Goal: Task Accomplishment & Management: Complete application form

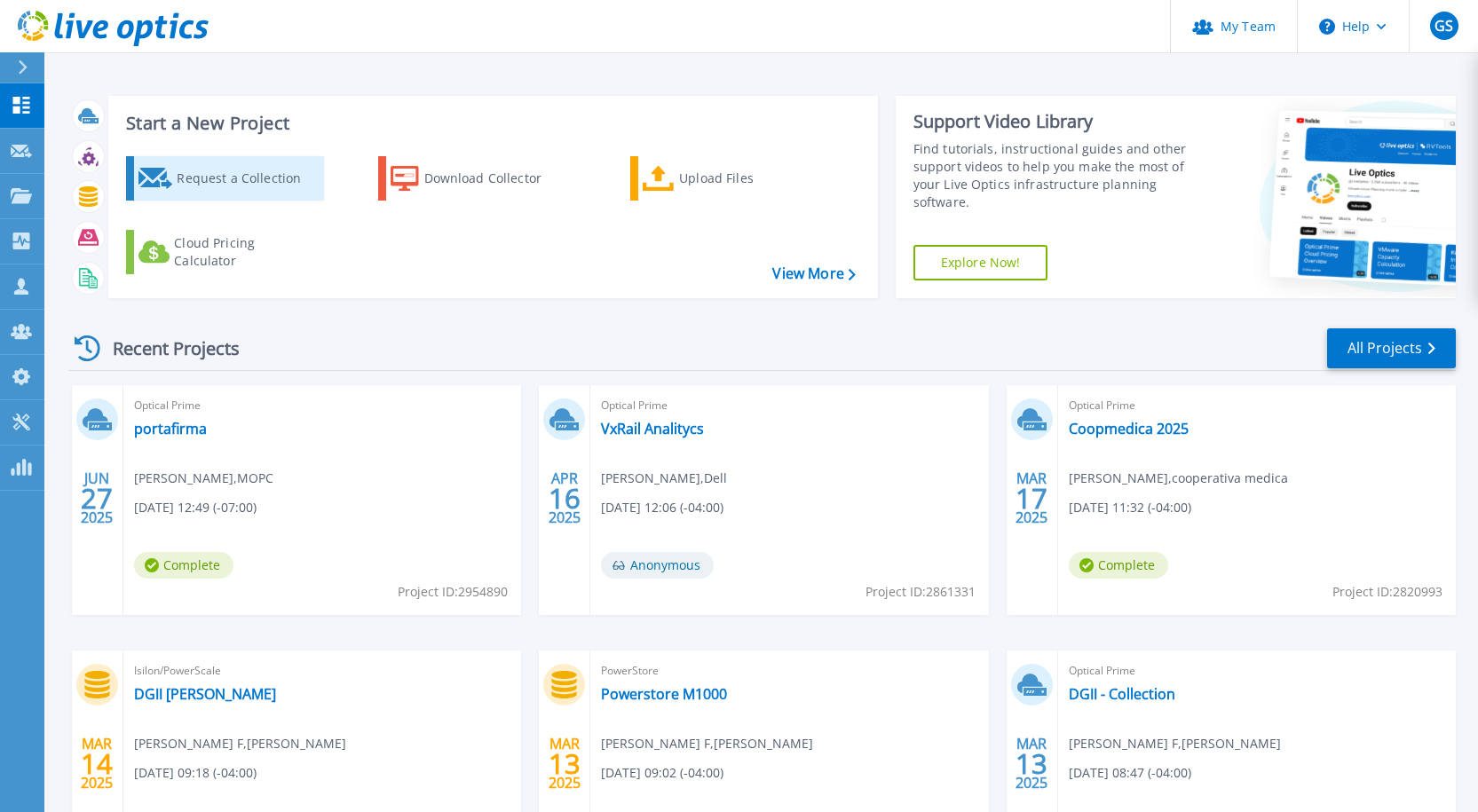
click at [292, 166] on div "Request a Collection" at bounding box center [248, 179] width 142 height 36
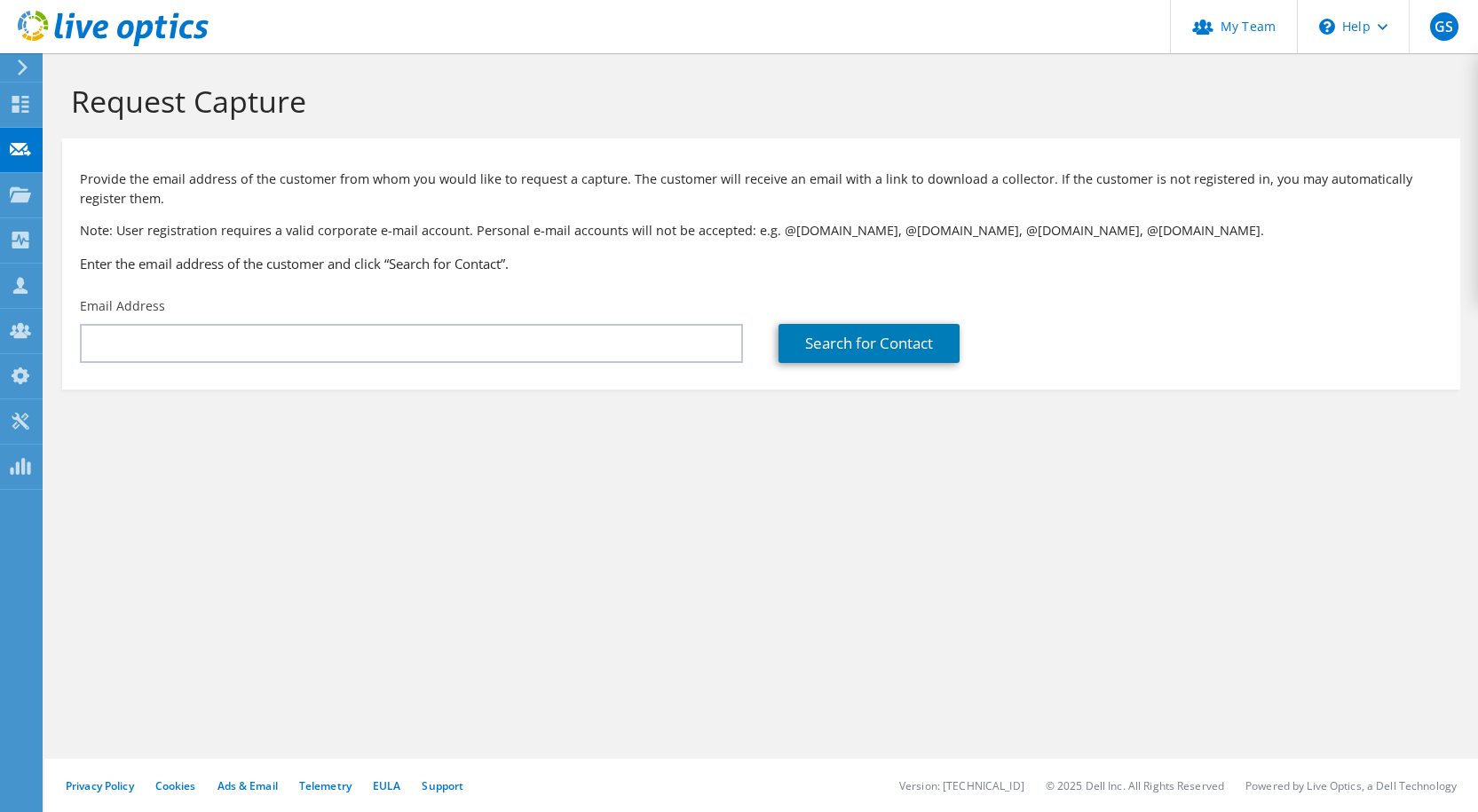
click at [325, 364] on div "Email Address" at bounding box center [411, 330] width 699 height 83
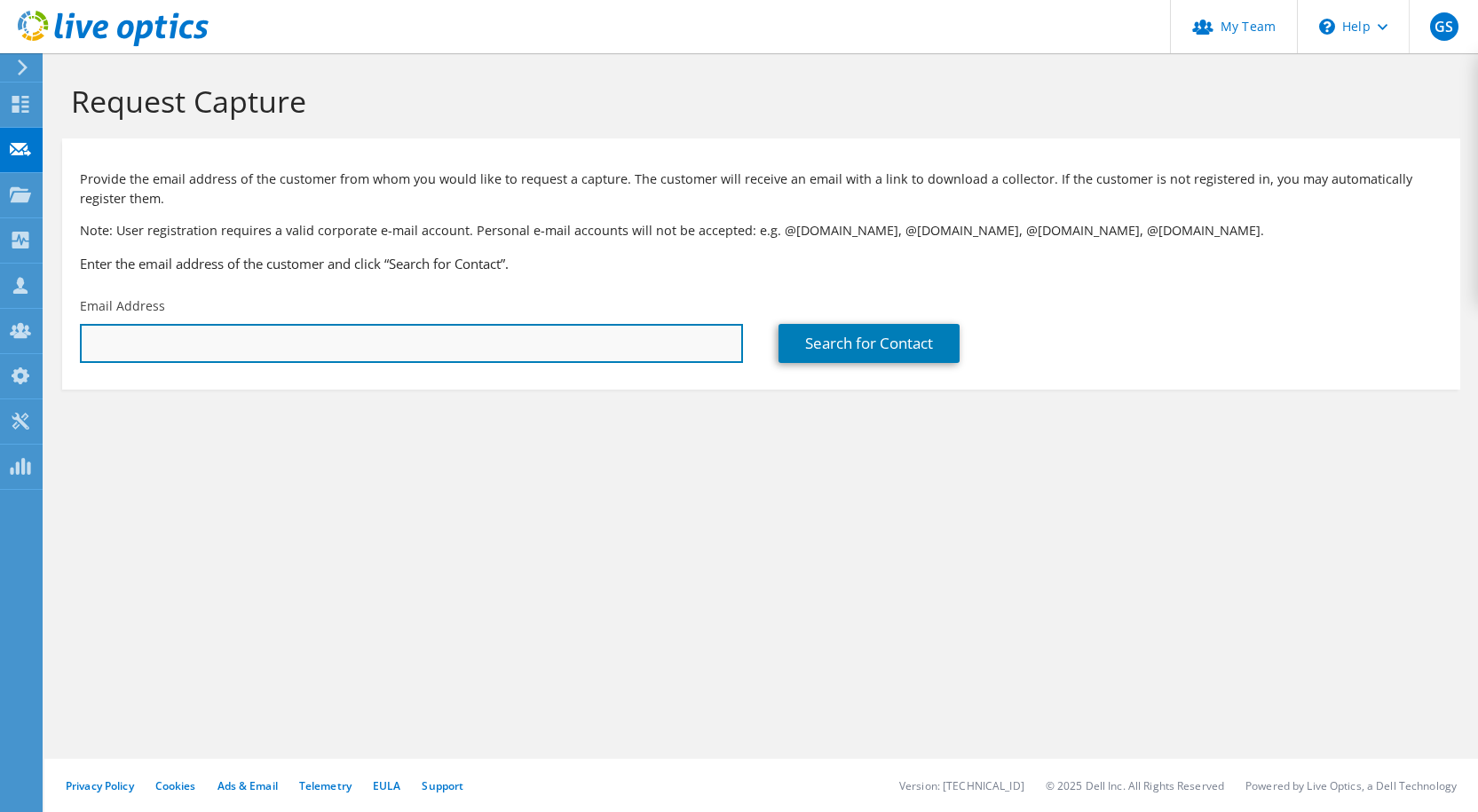
click at [338, 352] on input "text" at bounding box center [410, 343] width 663 height 39
click at [312, 356] on input "text" at bounding box center [410, 343] width 663 height 39
click at [160, 341] on input "text" at bounding box center [410, 343] width 663 height 39
click at [283, 341] on input "text" at bounding box center [410, 343] width 663 height 39
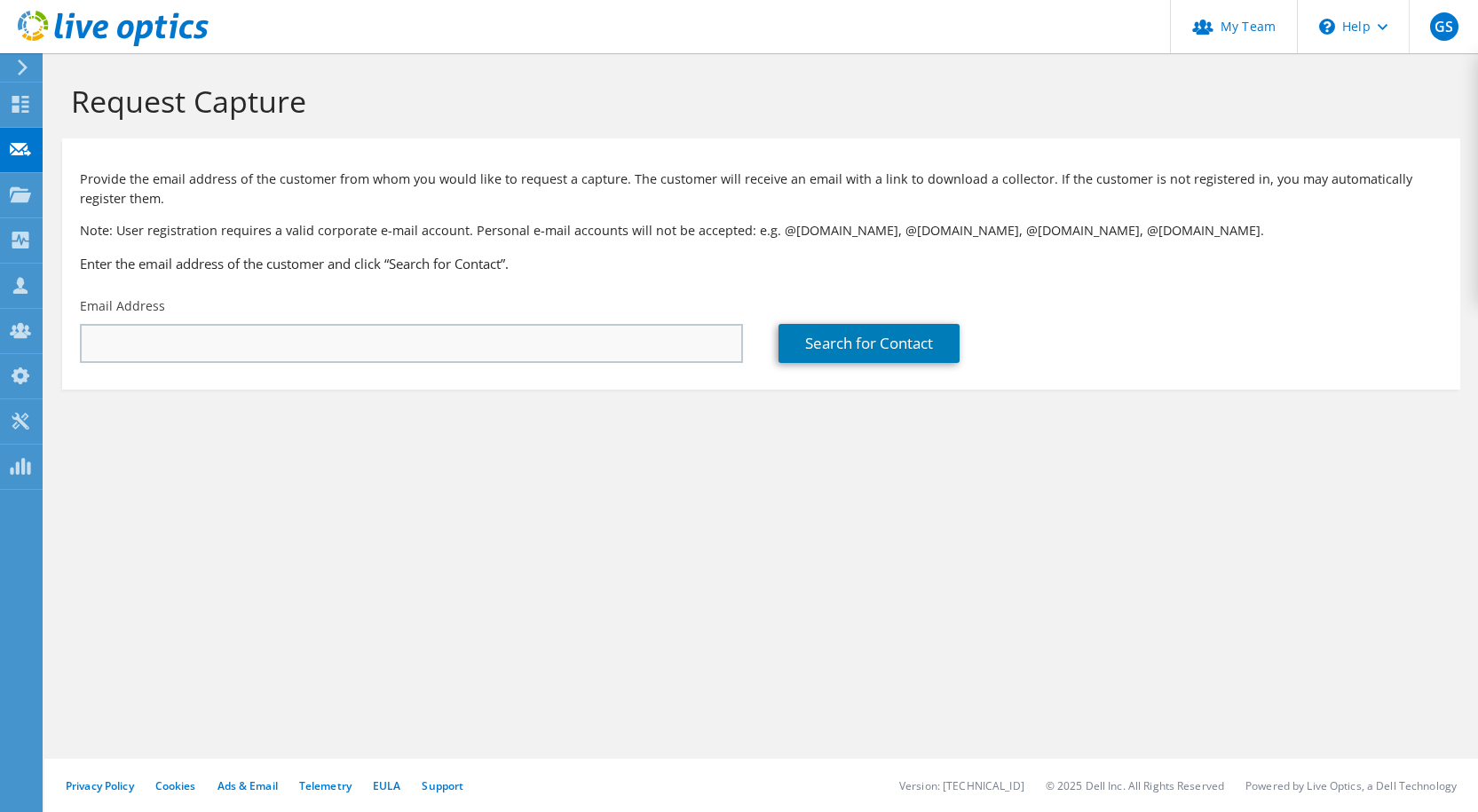
drag, startPoint x: 465, startPoint y: 369, endPoint x: 472, endPoint y: 354, distance: 16.6
click at [465, 368] on div "Email Address" at bounding box center [411, 330] width 699 height 83
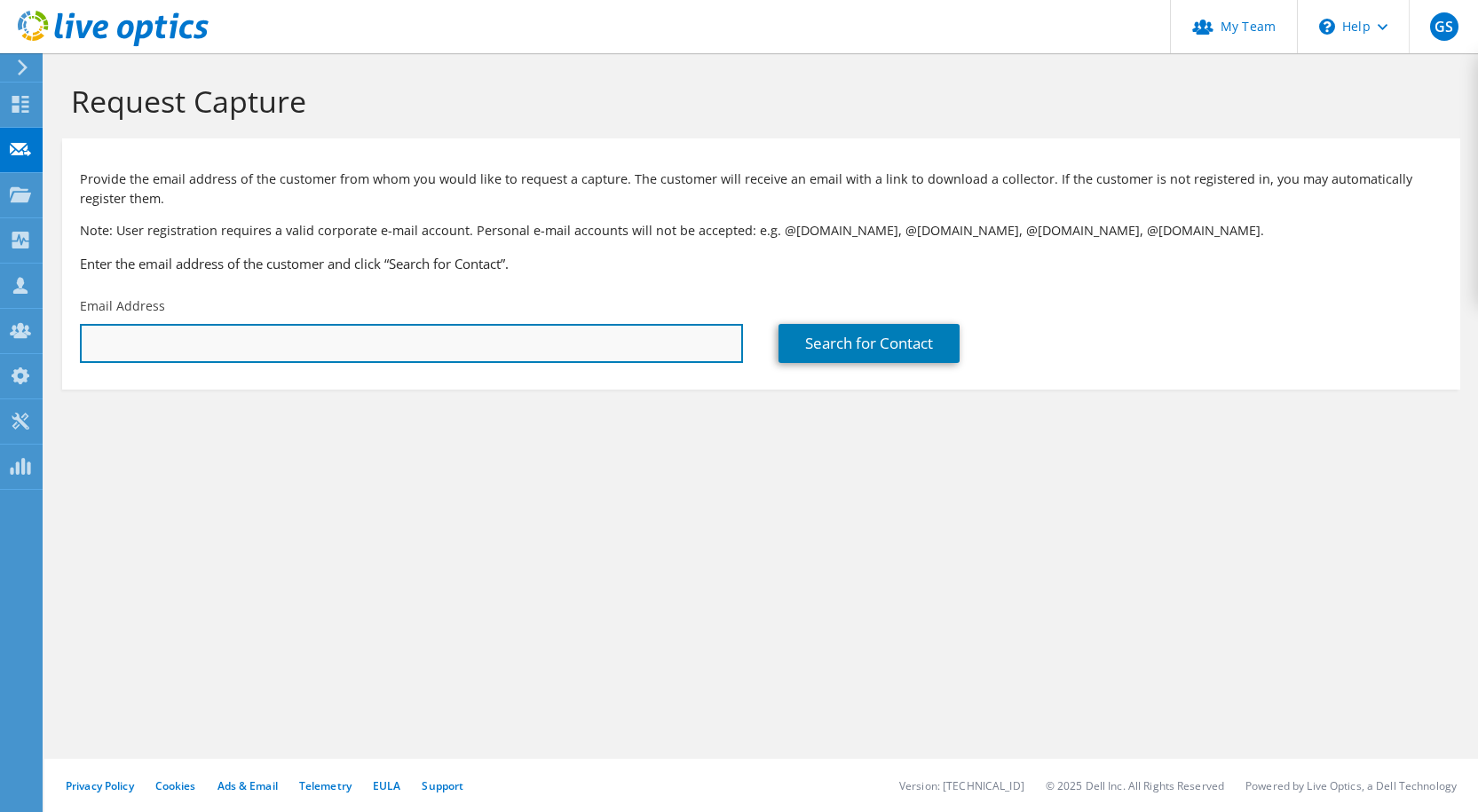
click at [474, 346] on input "text" at bounding box center [410, 343] width 663 height 39
paste input "[EMAIL_ADDRESS][DOMAIN_NAME]"
type input "[EMAIL_ADDRESS][DOMAIN_NAME]"
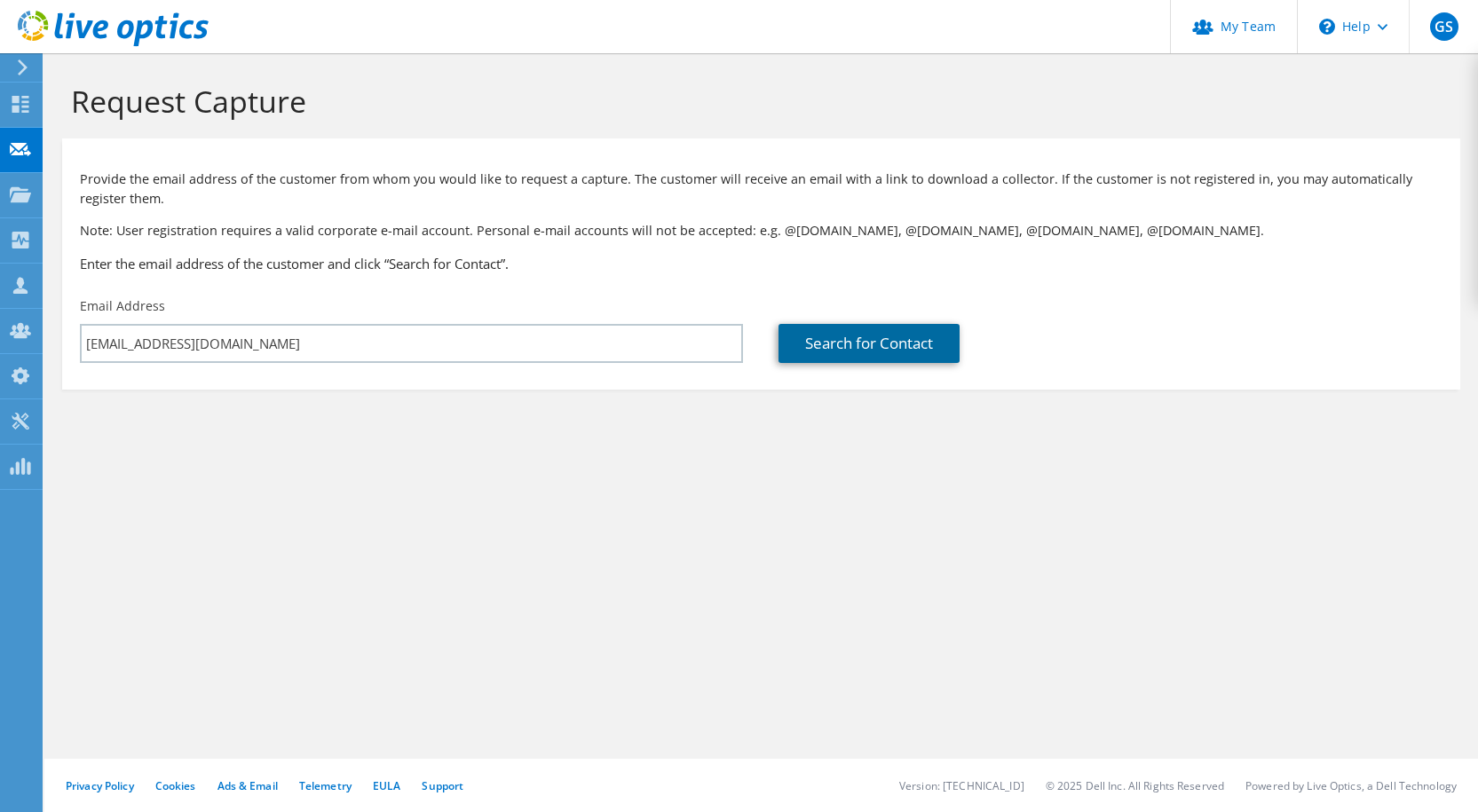
click at [850, 334] on link "Search for Contact" at bounding box center [869, 343] width 182 height 39
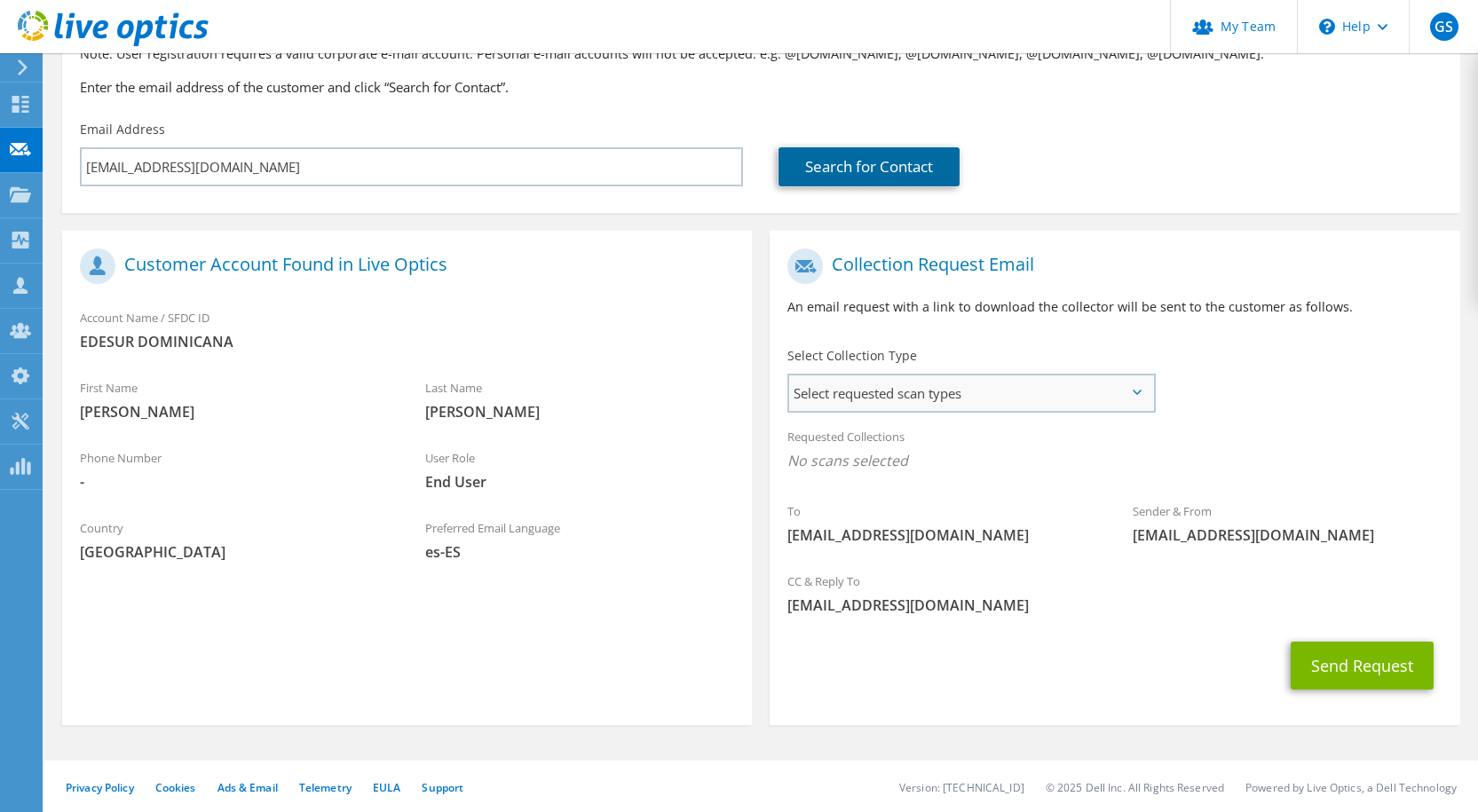
scroll to position [178, 0]
click at [941, 387] on span "Select requested scan types" at bounding box center [971, 392] width 363 height 36
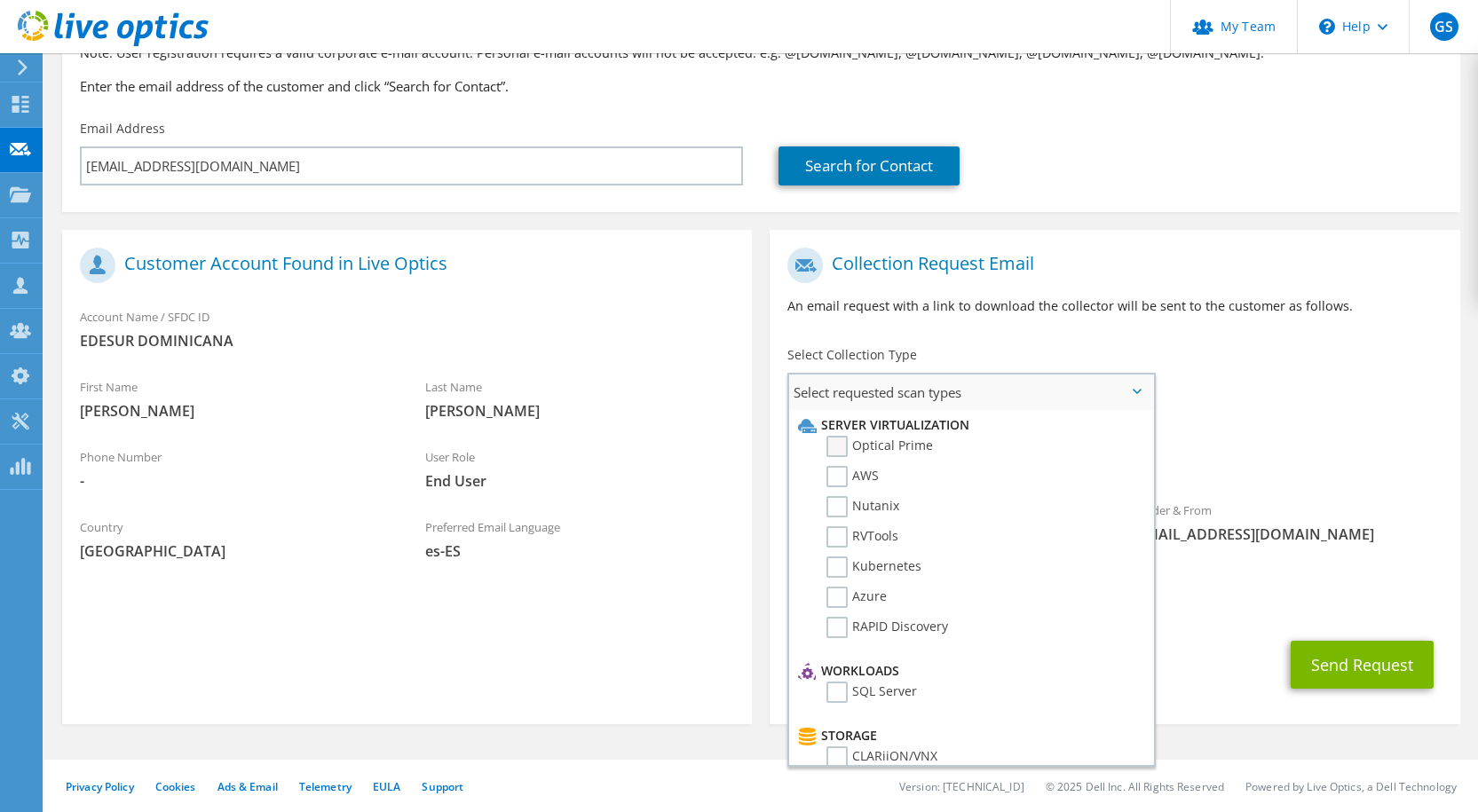
click at [923, 442] on label "Optical Prime" at bounding box center [879, 446] width 107 height 22
click at [0, 0] on input "Optical Prime" at bounding box center [0, 0] width 0 height 0
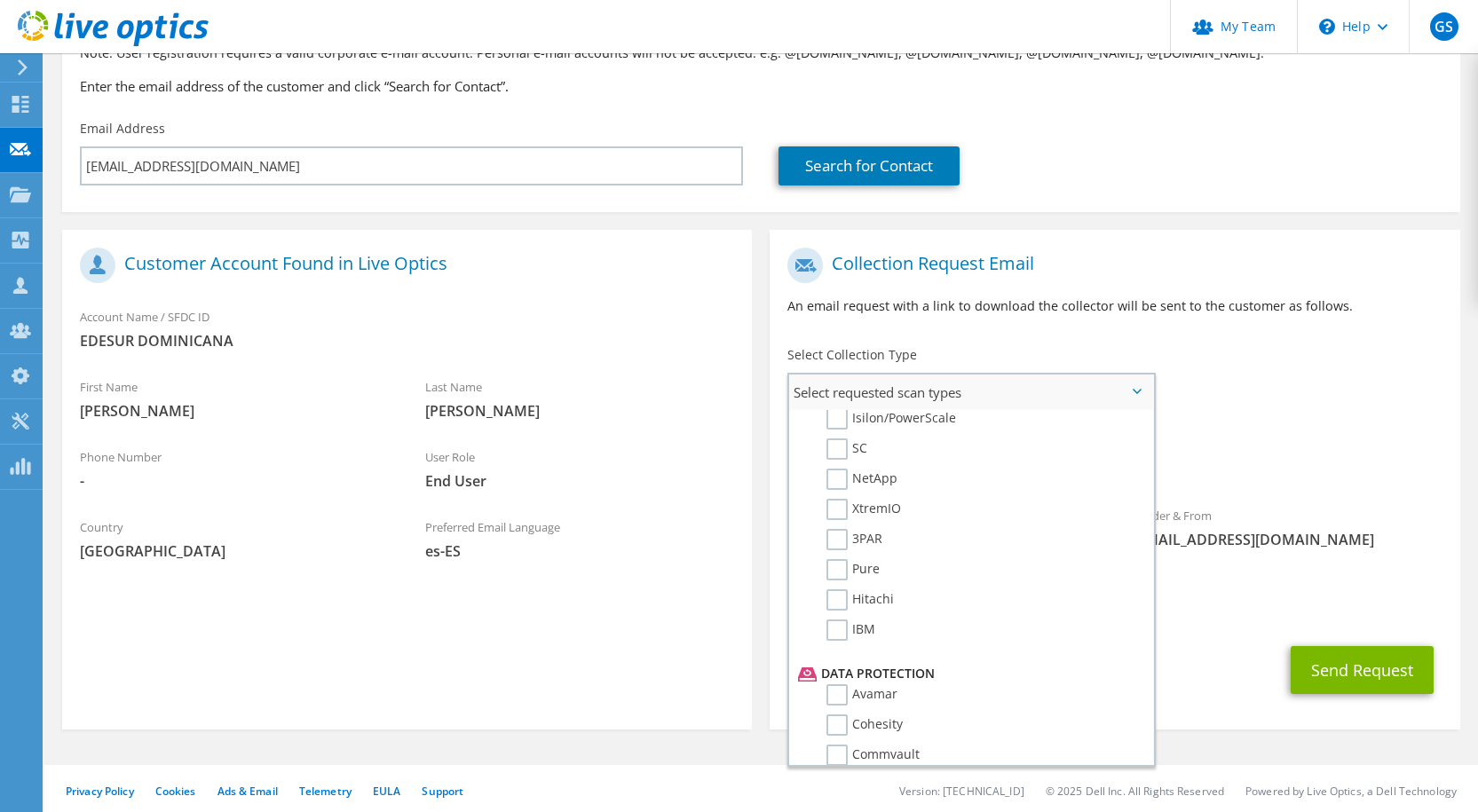
scroll to position [532, 0]
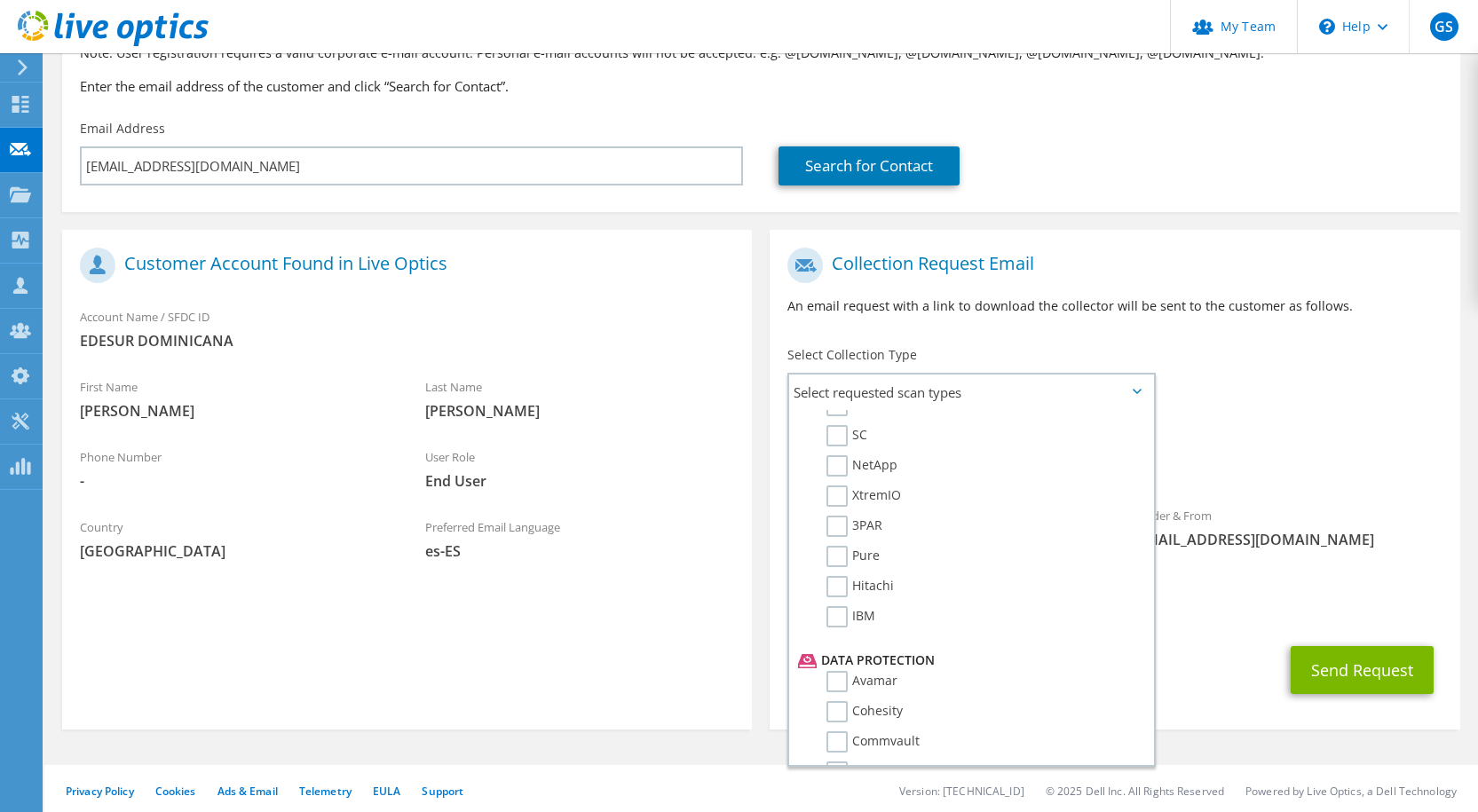
drag, startPoint x: 1315, startPoint y: 355, endPoint x: 1327, endPoint y: 358, distance: 12.4
click at [1315, 355] on div "To jsantanar@edesur.com.do Sender & From liveoptics@liveoptics.com" at bounding box center [1114, 403] width 689 height 328
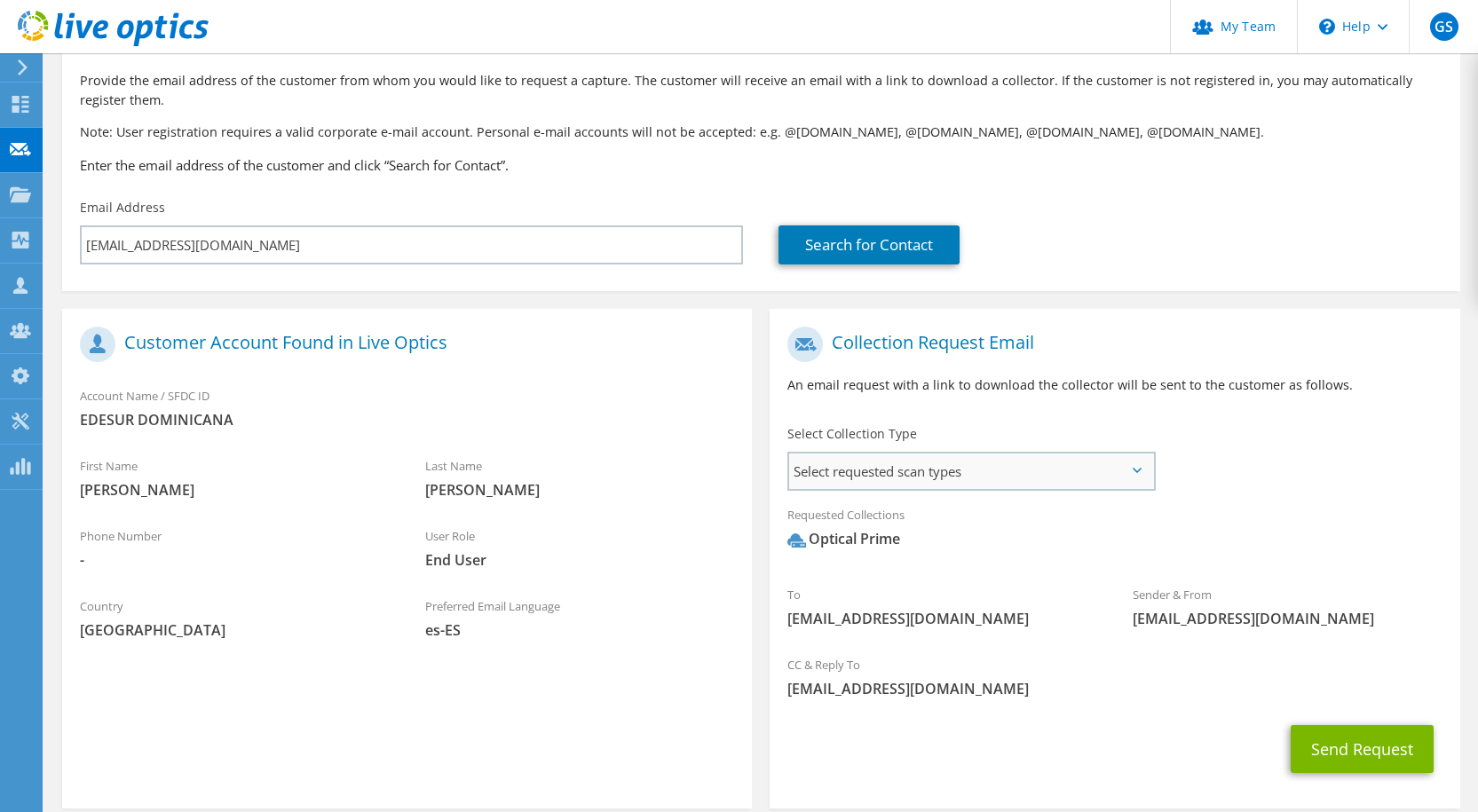
scroll to position [89, 0]
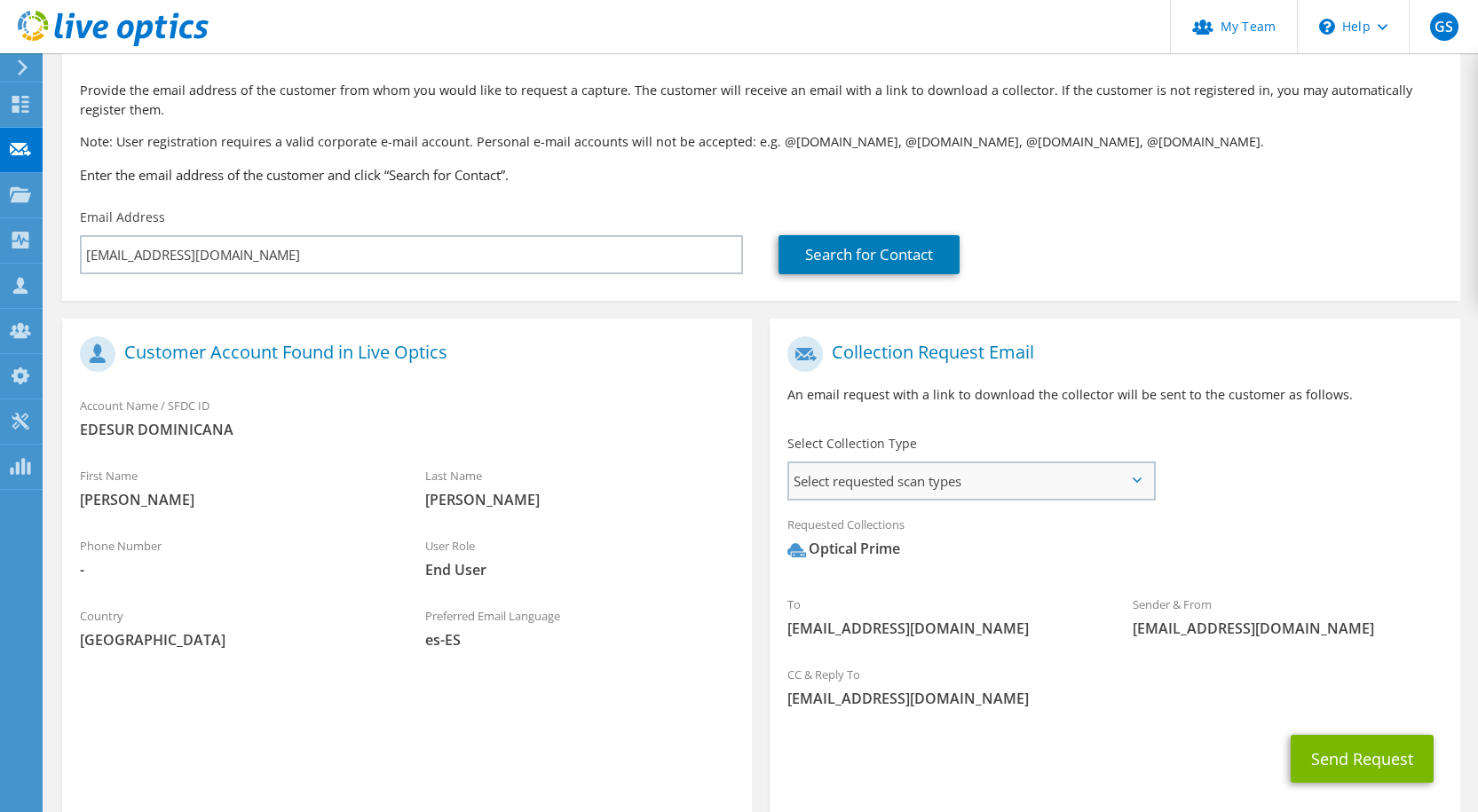
click at [930, 473] on span "Select requested scan types" at bounding box center [971, 481] width 363 height 36
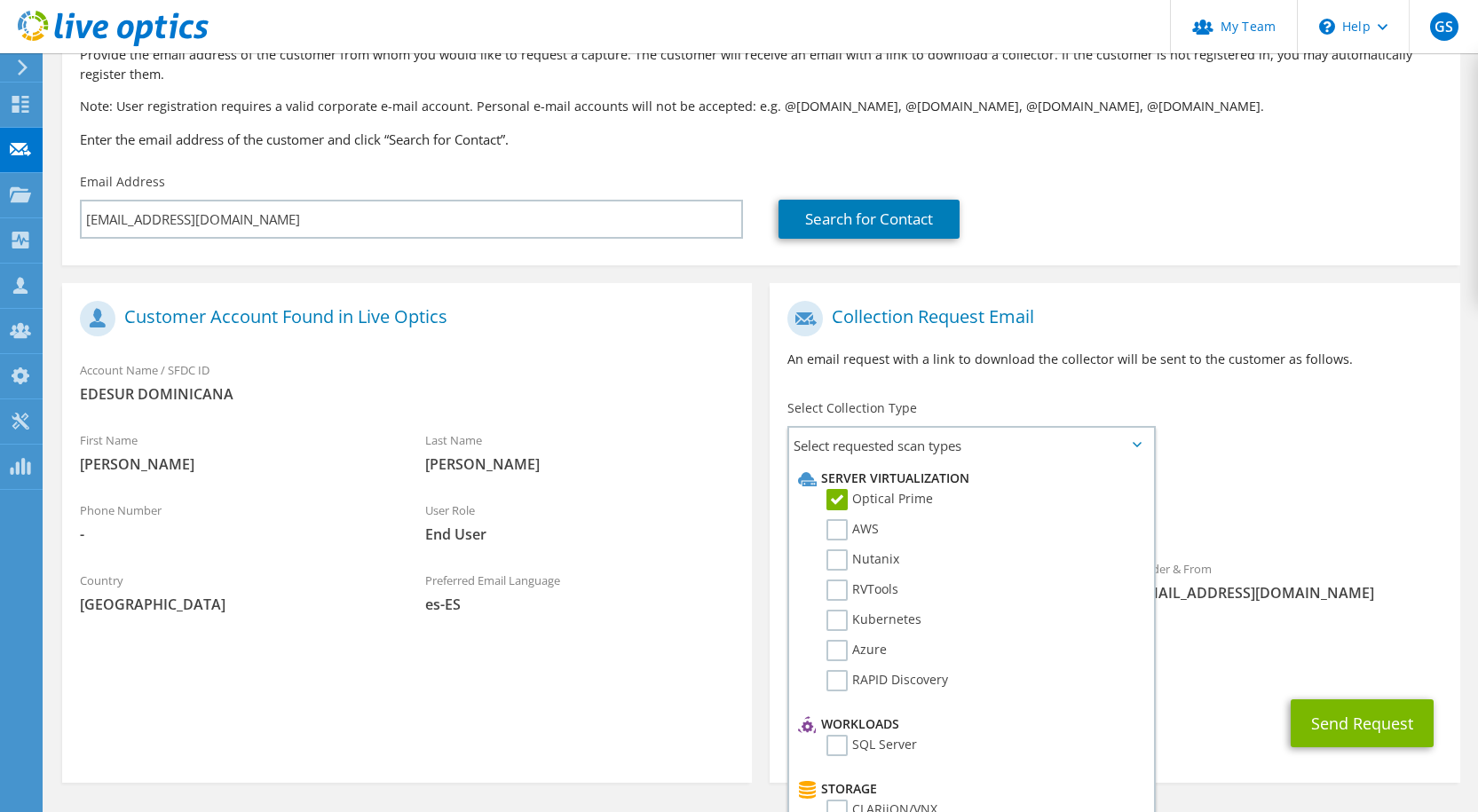
scroll to position [183, 0]
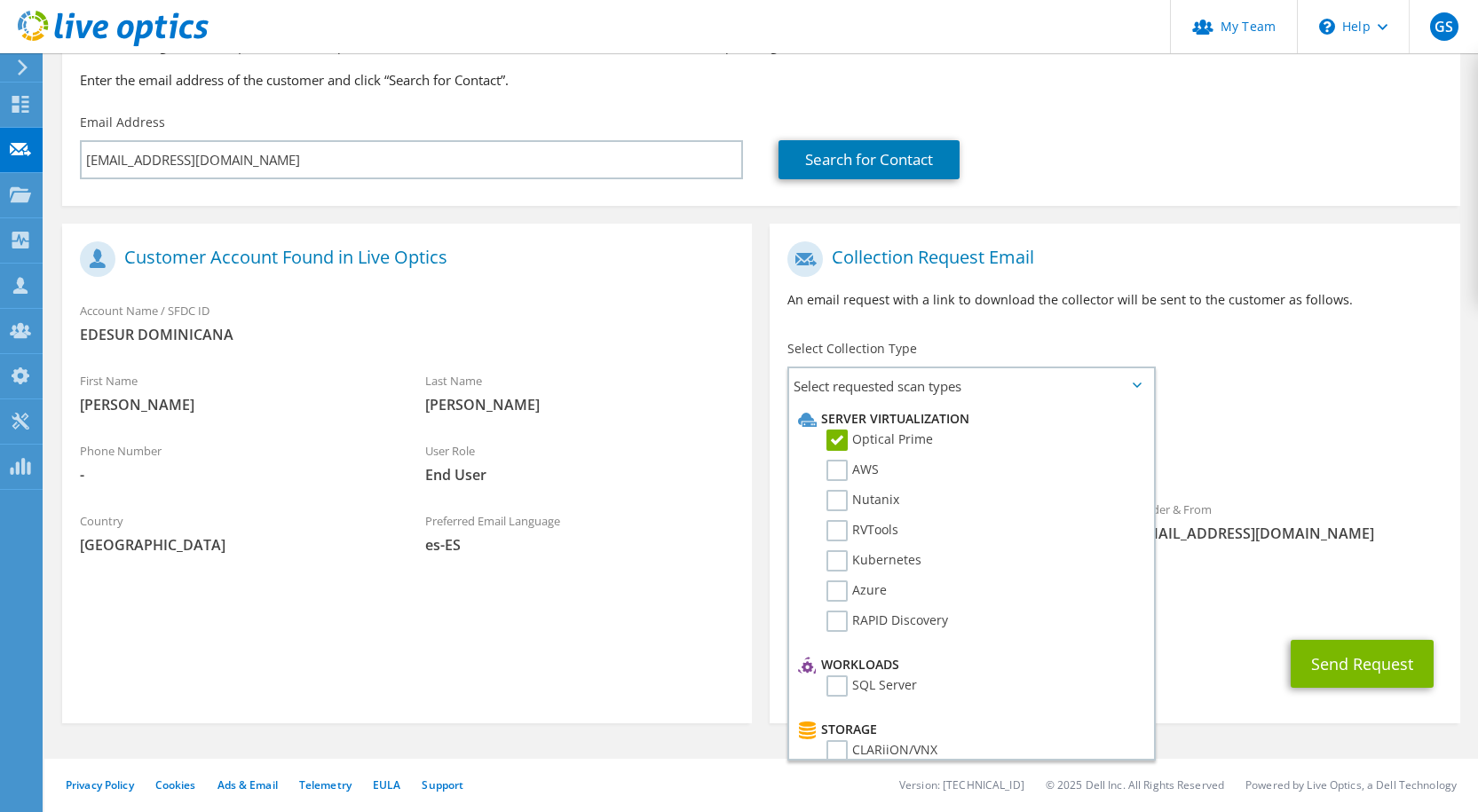
click at [1279, 432] on div "Requested Collections No scans selected Optical Prime" at bounding box center [1114, 446] width 689 height 71
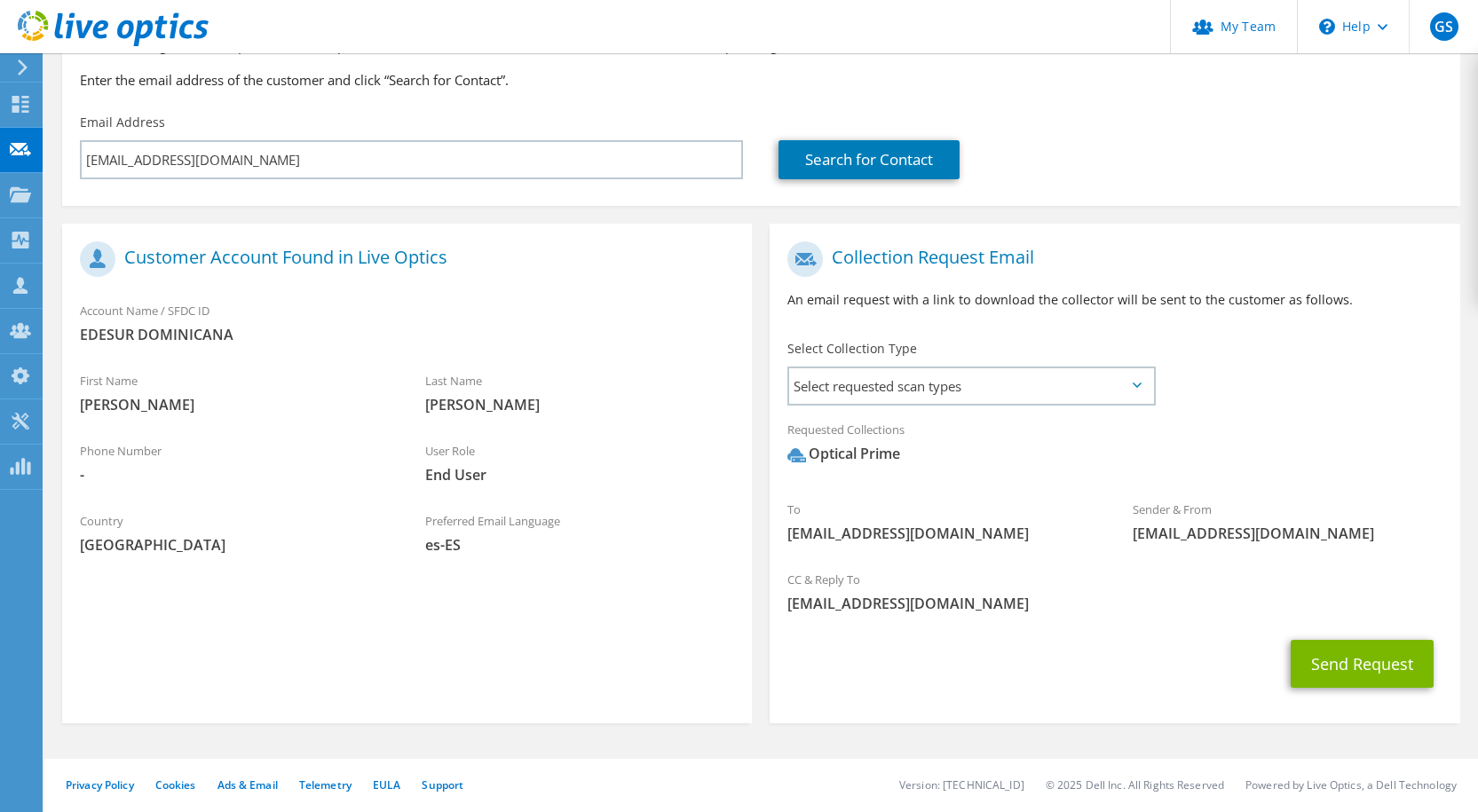
click at [1058, 406] on div "Select Collection Type Select requested scan types Server Virtualization Optica…" at bounding box center [970, 371] width 402 height 79
click at [1334, 660] on button "Send Request" at bounding box center [1362, 664] width 143 height 48
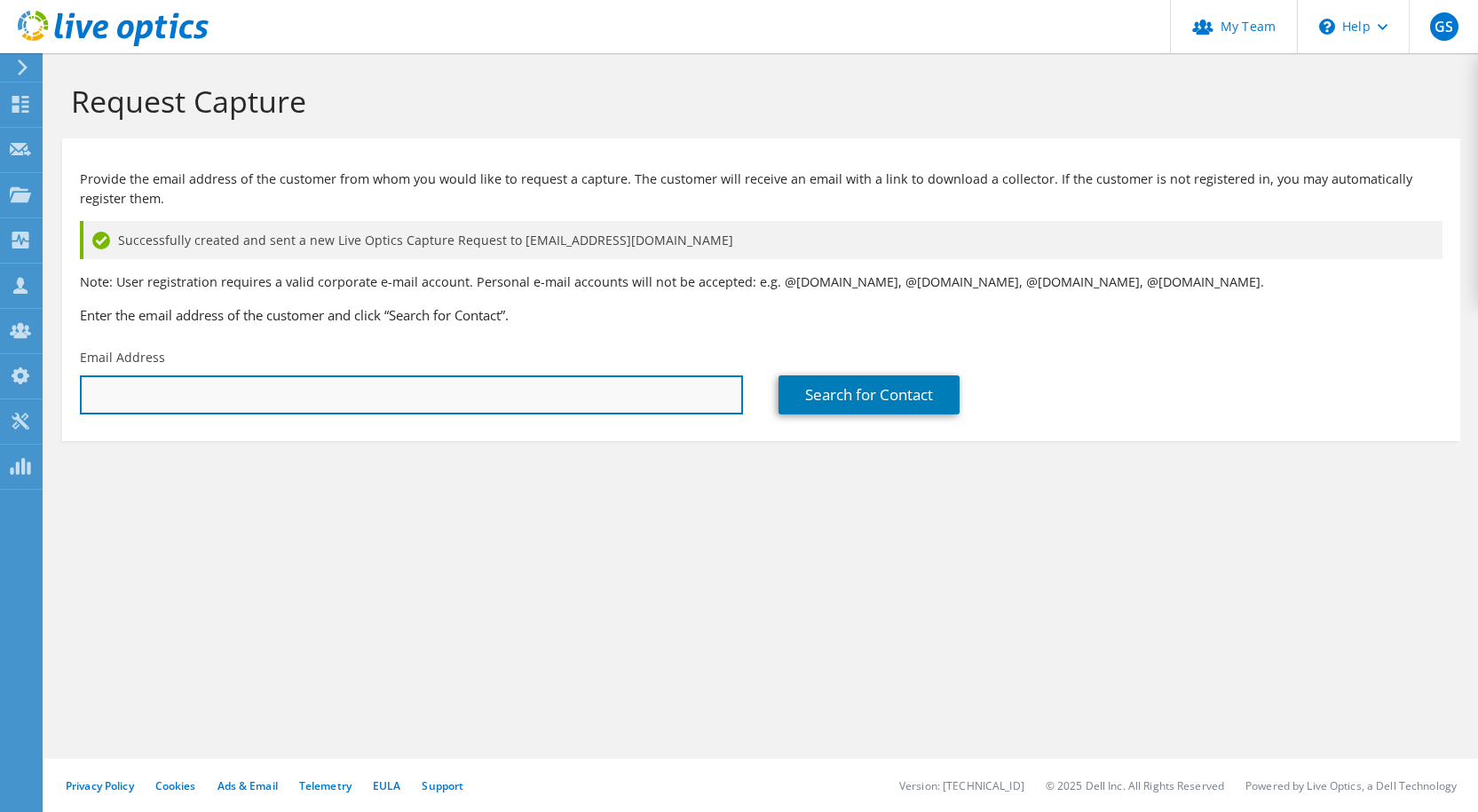
click at [488, 399] on input "text" at bounding box center [410, 394] width 663 height 39
click at [478, 402] on input "text" at bounding box center [410, 394] width 663 height 39
paste input "[EMAIL_ADDRESS][DOMAIN_NAME]"
type input "[EMAIL_ADDRESS][DOMAIN_NAME]"
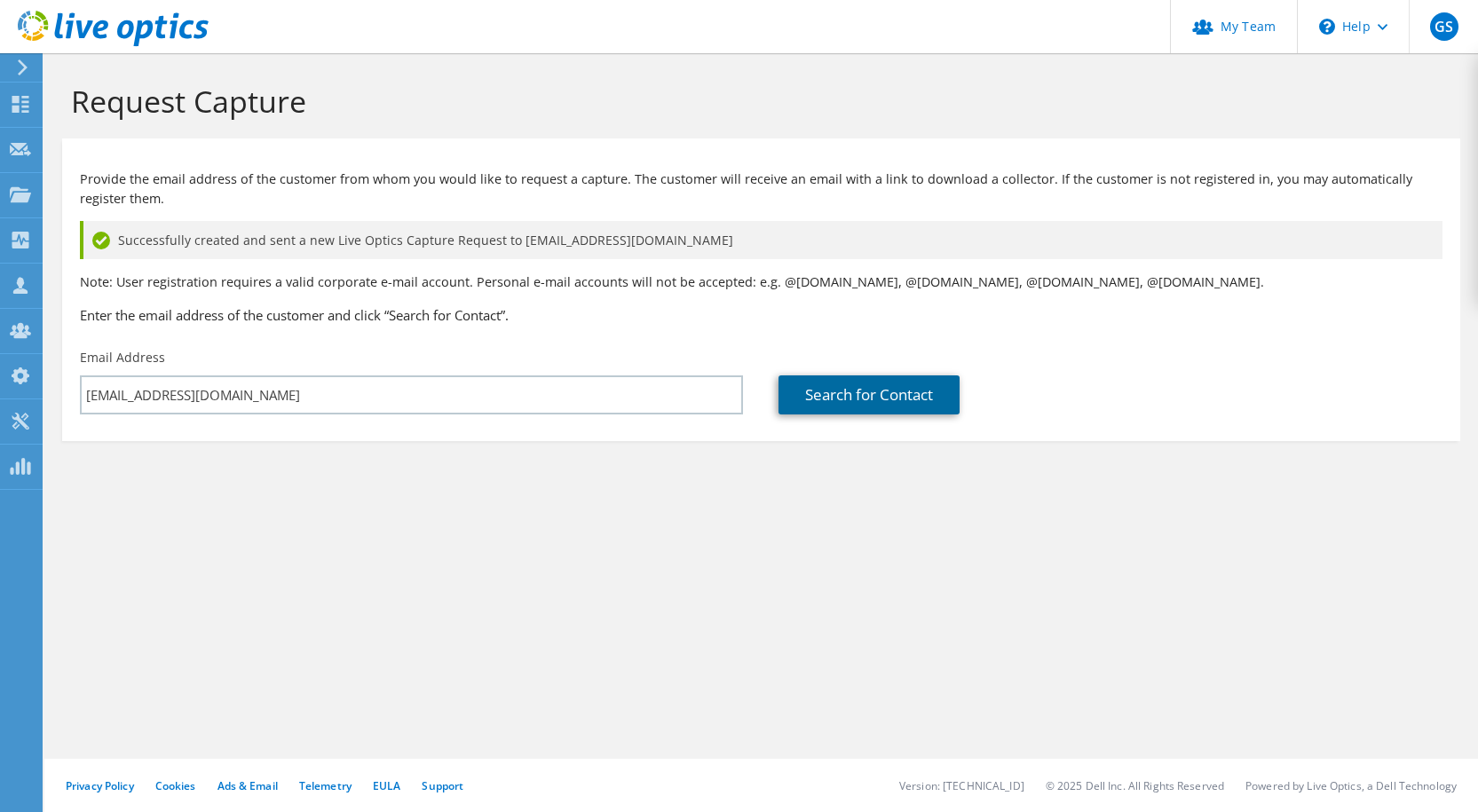
click at [960, 399] on link "Search for Contact" at bounding box center [869, 394] width 182 height 39
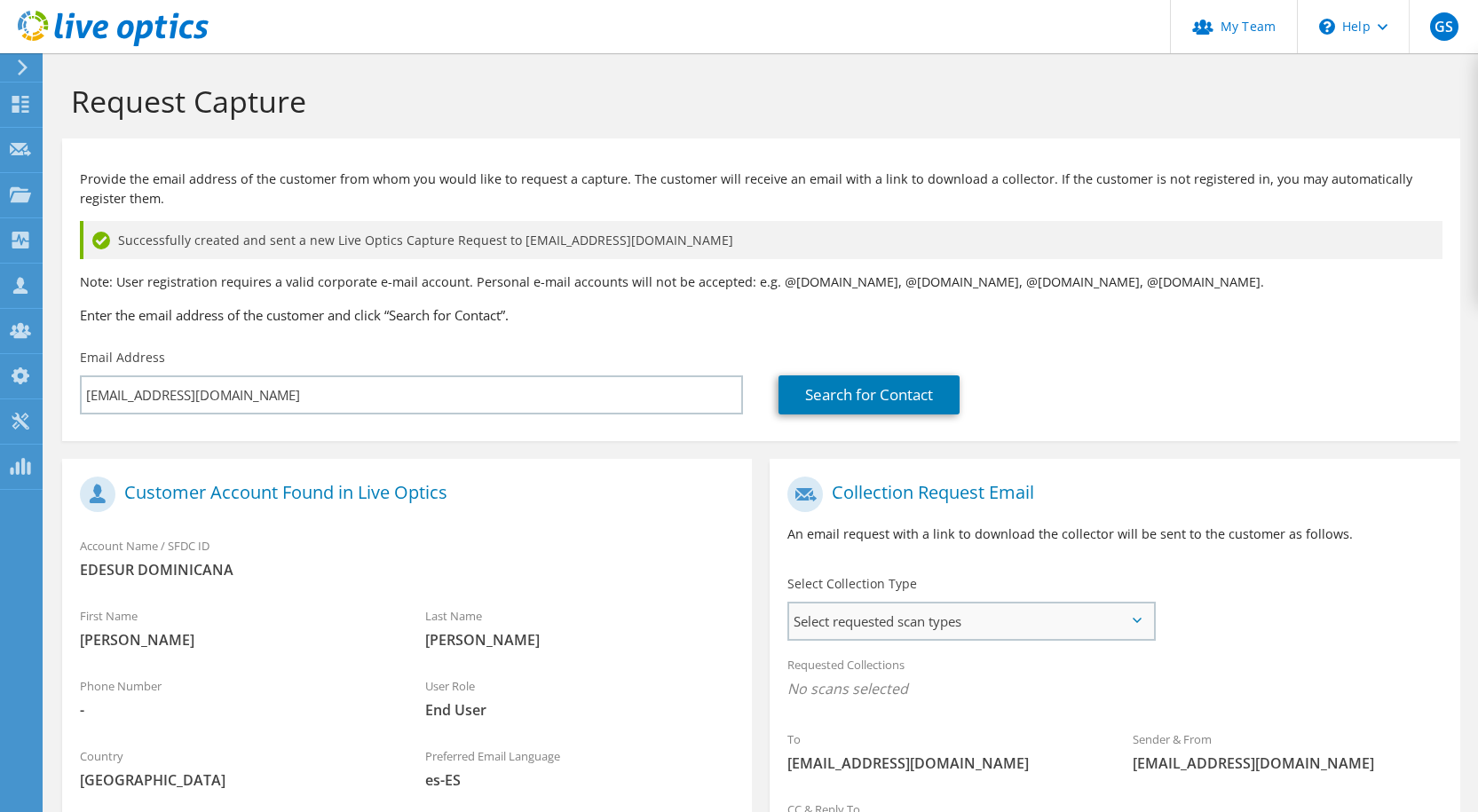
click at [890, 616] on span "Select requested scan types" at bounding box center [971, 621] width 363 height 36
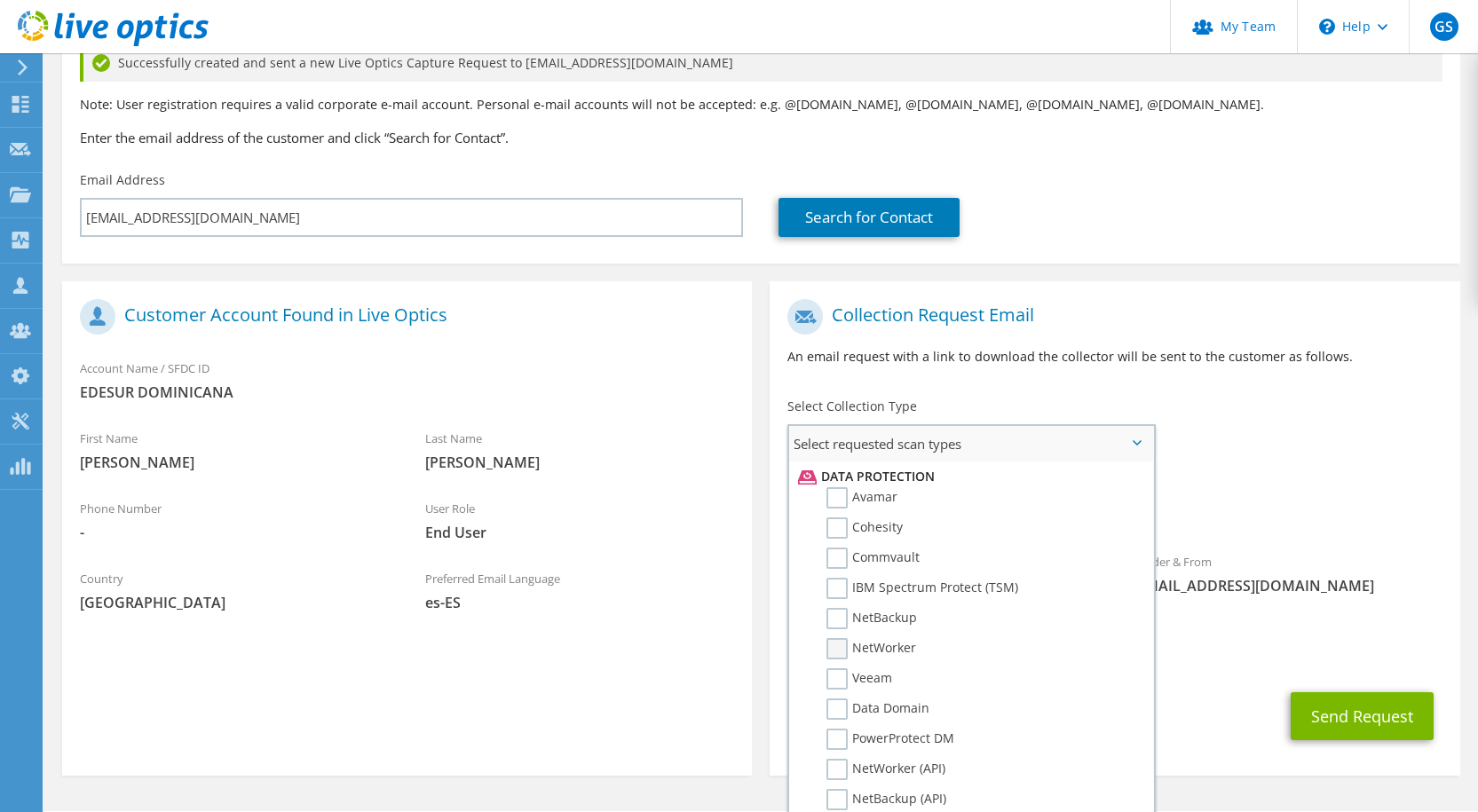
scroll to position [799, 0]
click at [851, 615] on label "NetWorker" at bounding box center [871, 617] width 90 height 22
click at [0, 0] on input "NetWorker" at bounding box center [0, 0] width 0 height 0
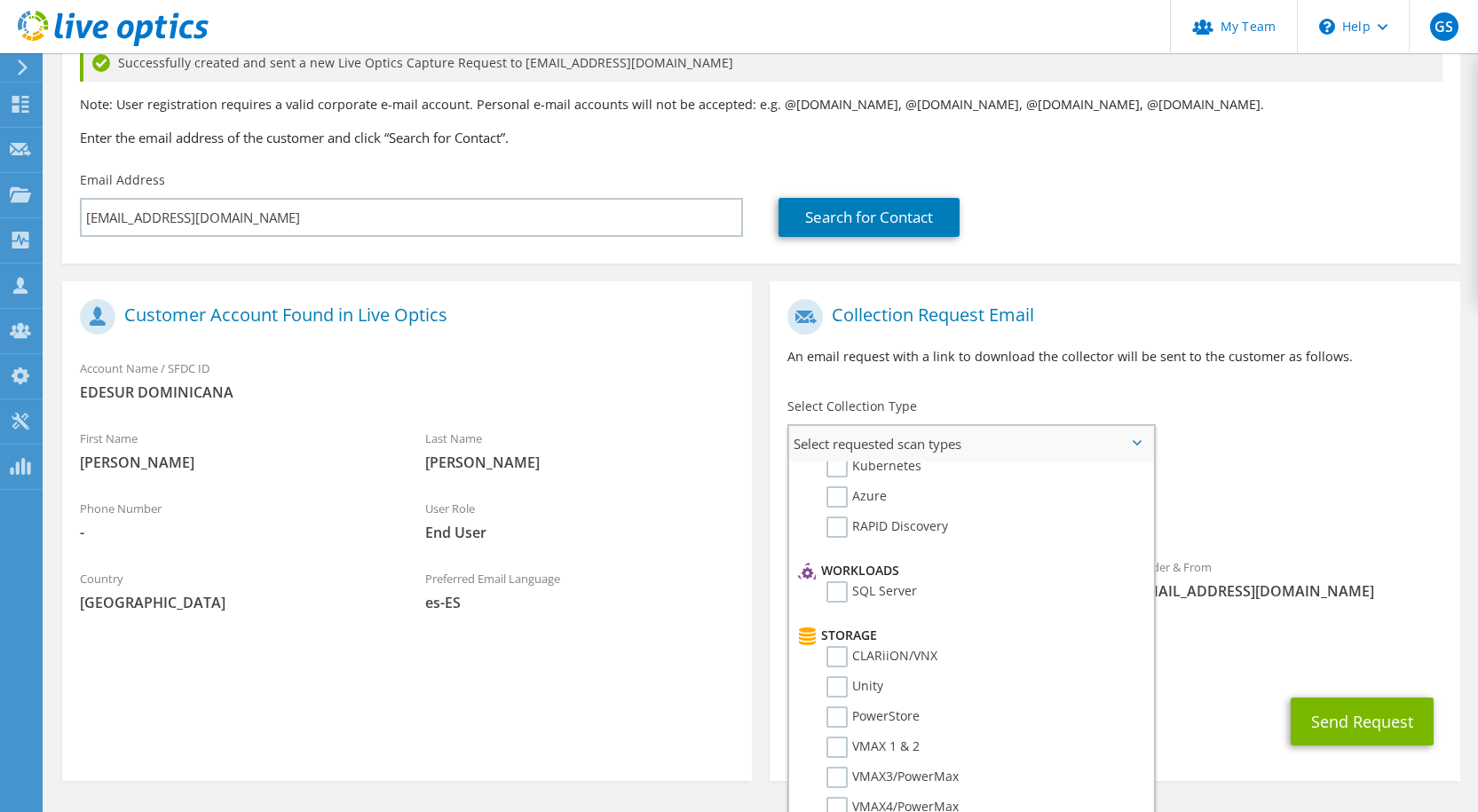
scroll to position [0, 0]
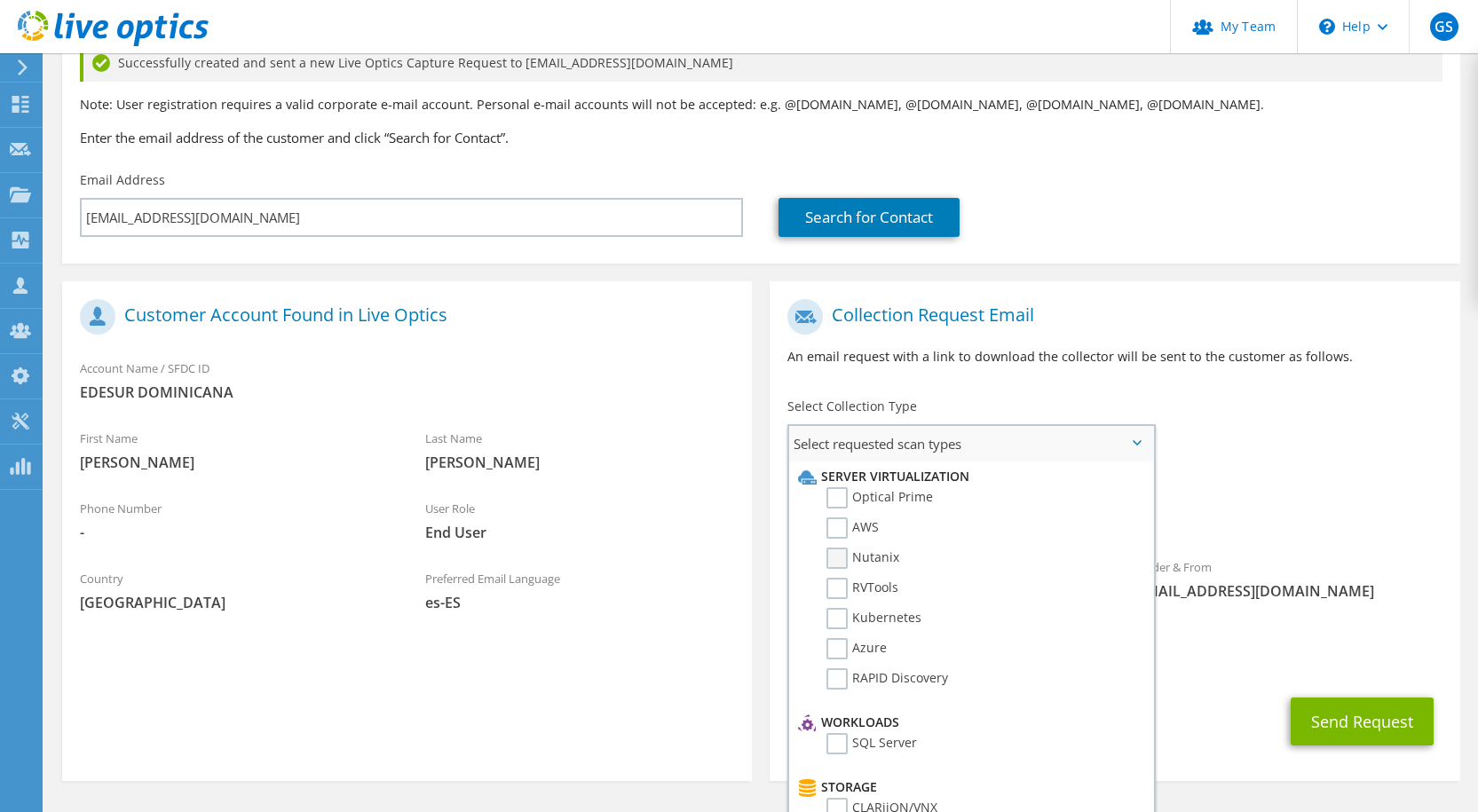
click at [843, 557] on label "Nutanix" at bounding box center [862, 558] width 73 height 22
click at [0, 0] on input "Nutanix" at bounding box center [0, 0] width 0 height 0
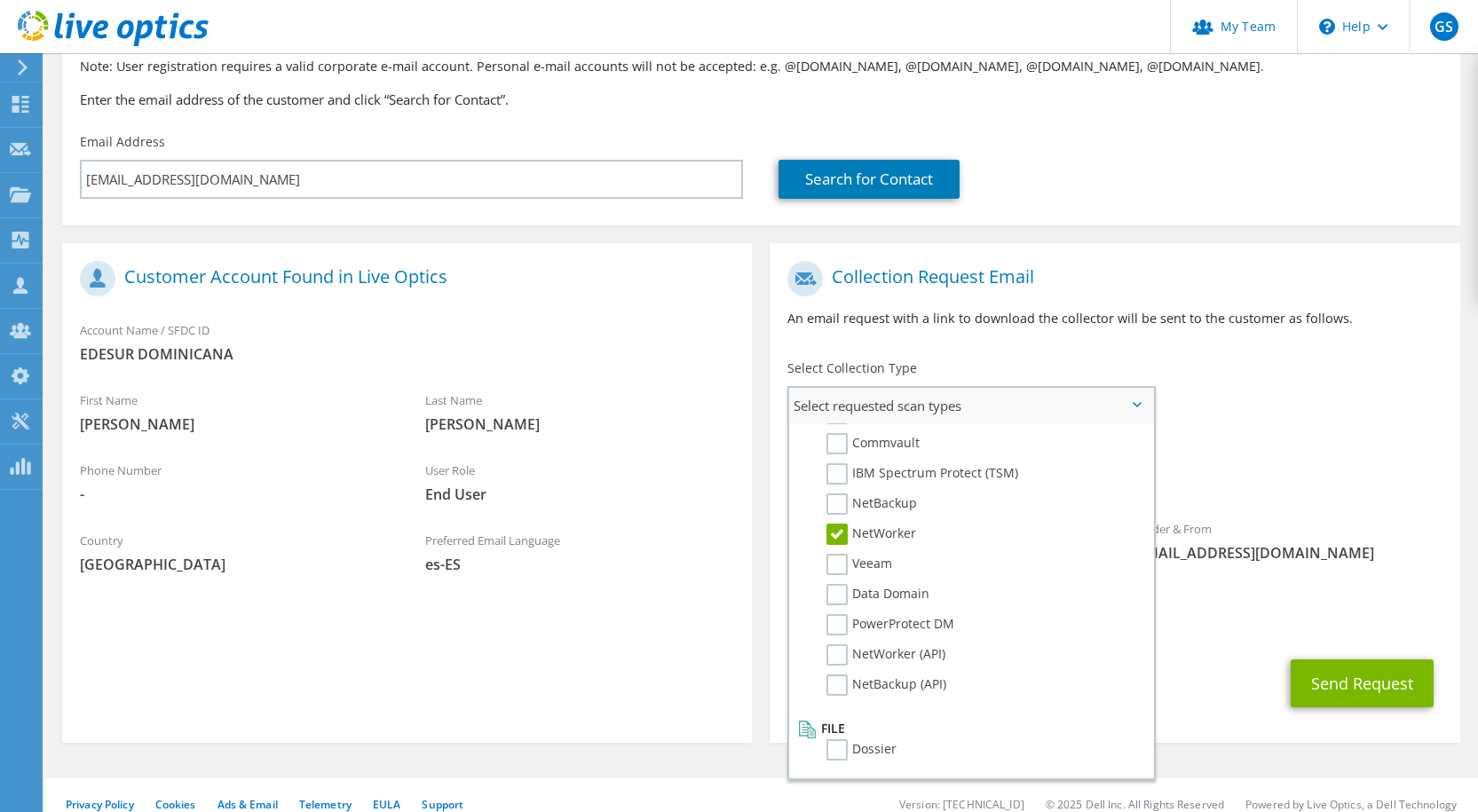
scroll to position [235, 0]
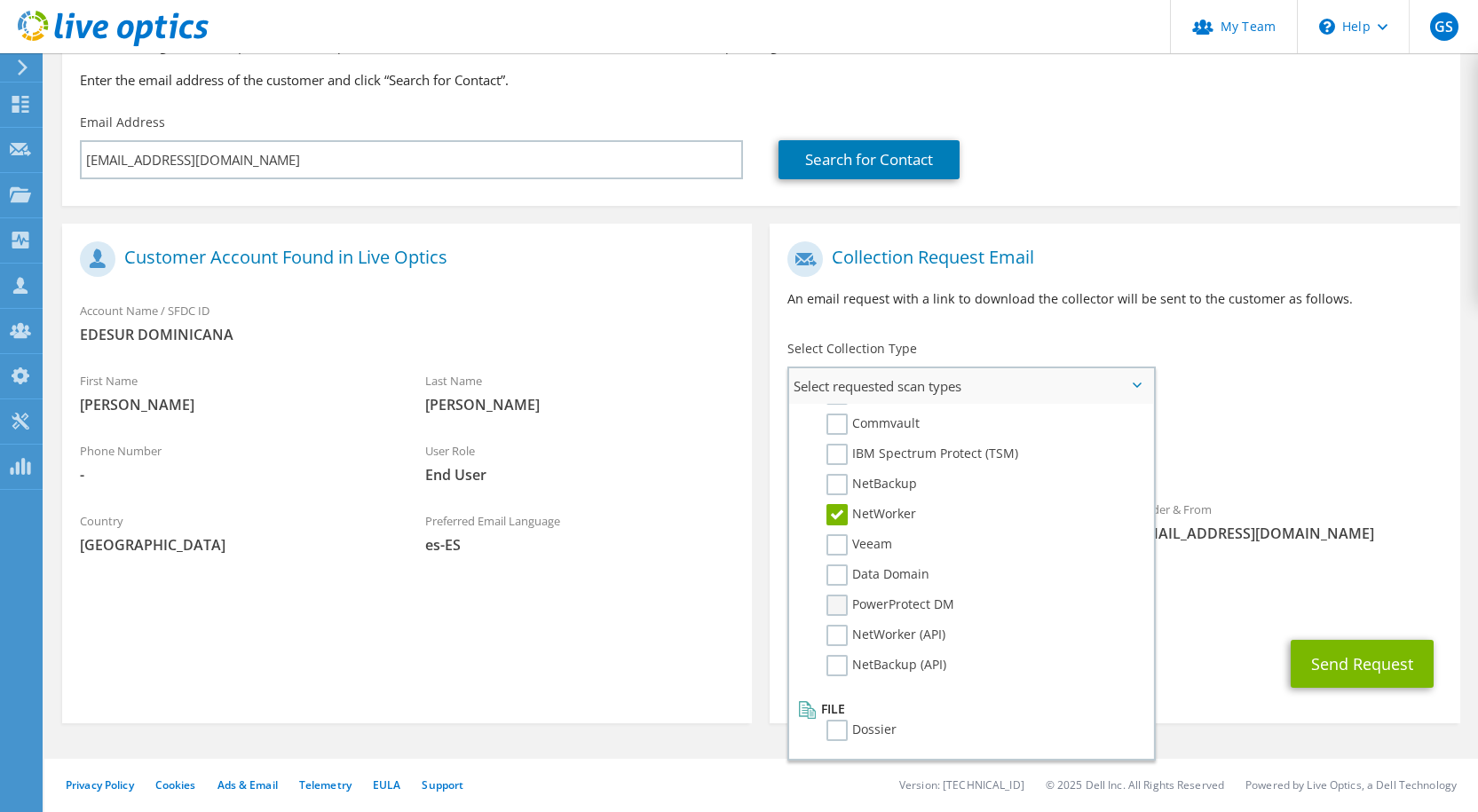
click at [843, 605] on label "PowerProtect DM" at bounding box center [890, 605] width 128 height 22
click at [0, 0] on input "PowerProtect DM" at bounding box center [0, 0] width 0 height 0
click at [844, 602] on label "PowerProtect DM" at bounding box center [890, 605] width 128 height 22
click at [0, 0] on input "PowerProtect DM" at bounding box center [0, 0] width 0 height 0
click at [838, 576] on label "Data Domain" at bounding box center [878, 575] width 103 height 22
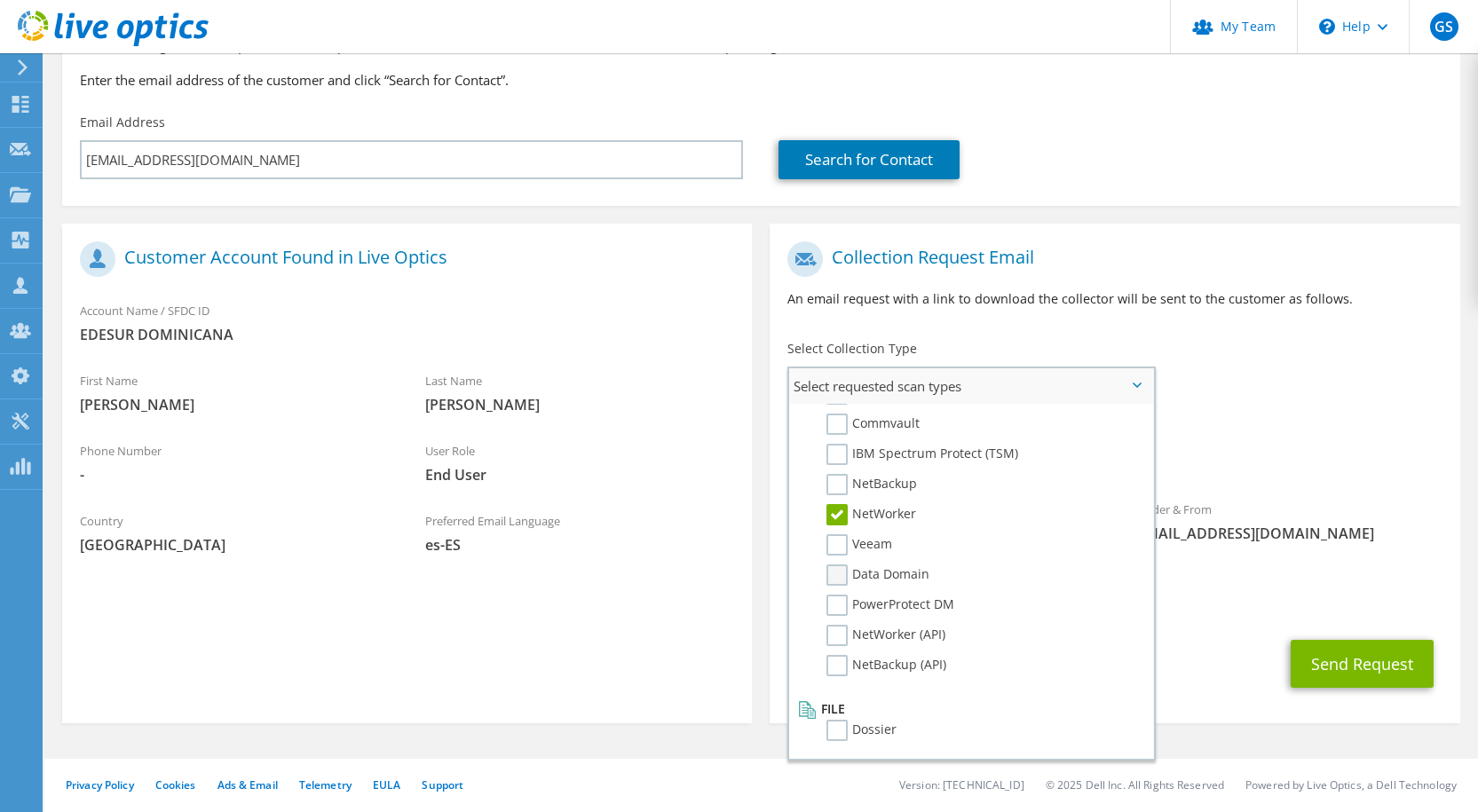
click at [0, 0] on input "Data Domain" at bounding box center [0, 0] width 0 height 0
click at [1406, 583] on div "CC & Reply To [EMAIL_ADDRESS][DOMAIN_NAME]" at bounding box center [1114, 591] width 689 height 61
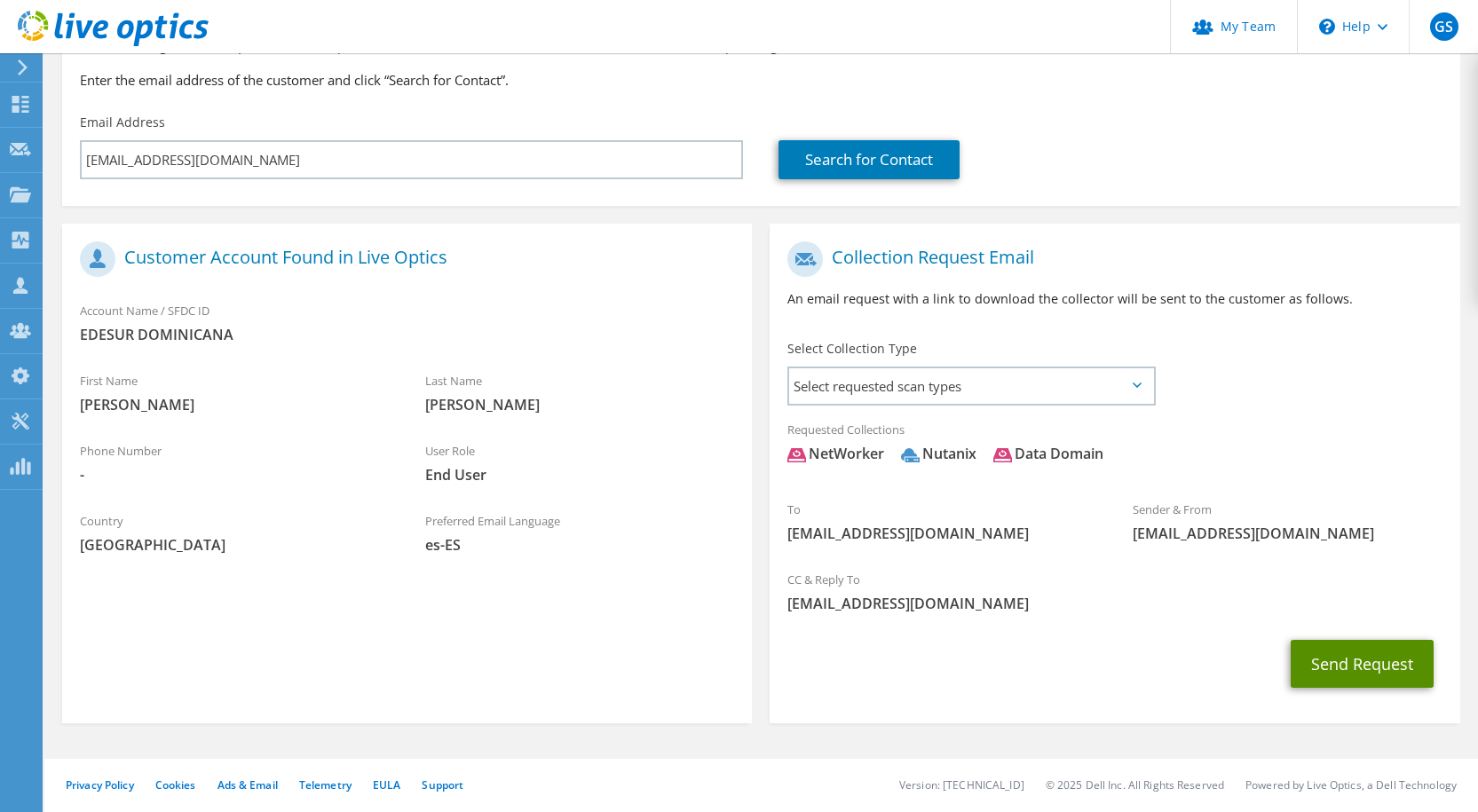
click at [1369, 648] on button "Send Request" at bounding box center [1362, 664] width 143 height 48
